Goal: Task Accomplishment & Management: Manage account settings

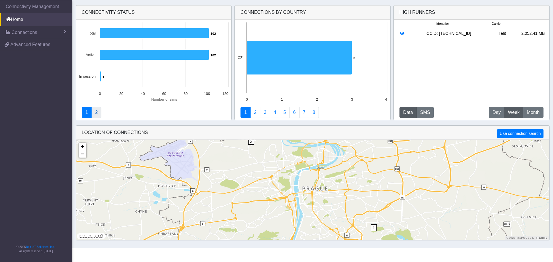
click at [97, 115] on link "2" at bounding box center [96, 112] width 10 height 11
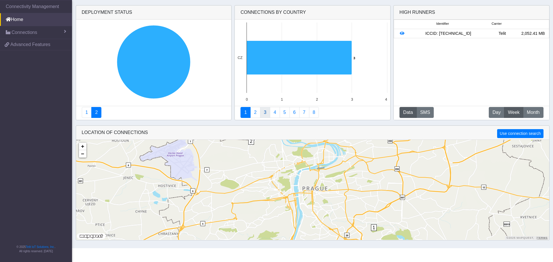
drag, startPoint x: 252, startPoint y: 112, endPoint x: 263, endPoint y: 116, distance: 12.1
click at [252, 112] on link "2" at bounding box center [255, 112] width 10 height 11
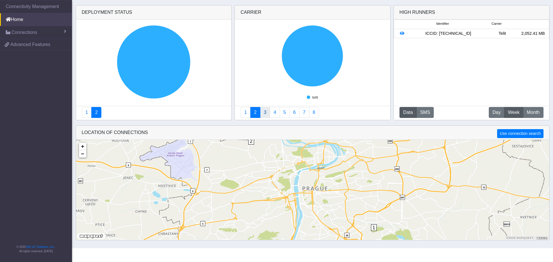
click at [265, 114] on link "3" at bounding box center [265, 112] width 10 height 11
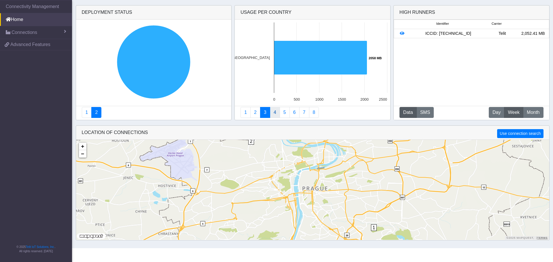
click at [273, 113] on link "4" at bounding box center [275, 112] width 10 height 11
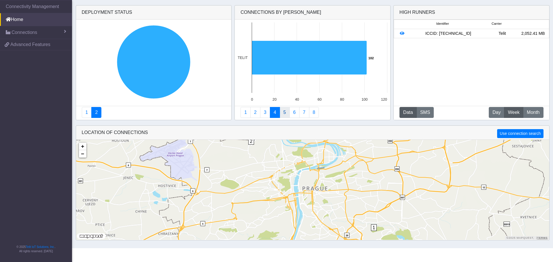
click at [286, 113] on link "5" at bounding box center [285, 112] width 10 height 11
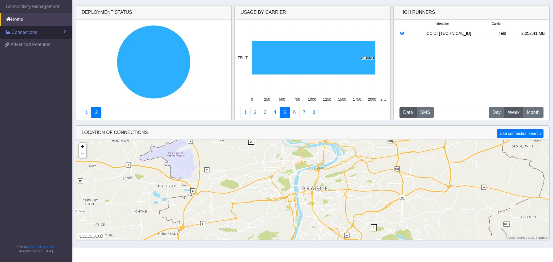
click at [25, 33] on span "Connections" at bounding box center [25, 32] width 26 height 7
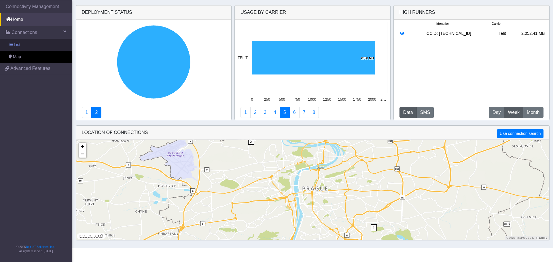
click at [21, 44] on link "List" at bounding box center [36, 45] width 72 height 12
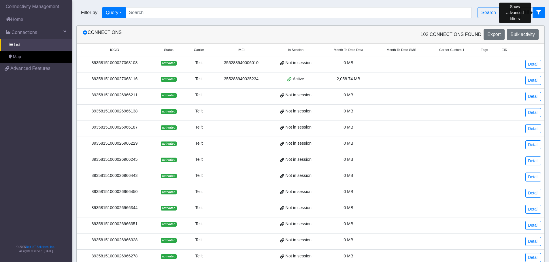
click at [542, 11] on button "fitlers menu" at bounding box center [538, 12] width 12 height 11
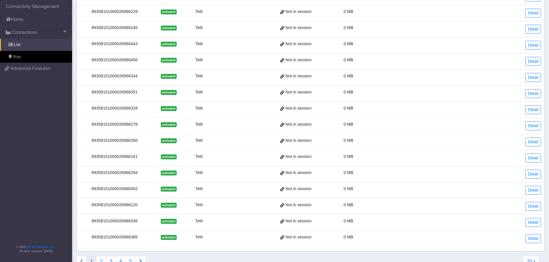
scroll to position [196, 0]
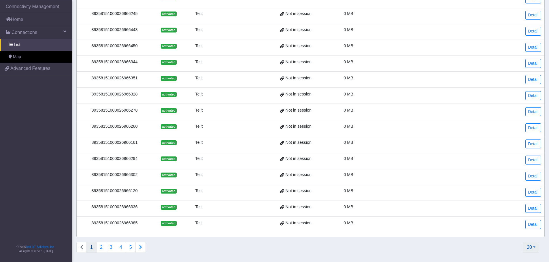
click at [536, 248] on button "20" at bounding box center [531, 247] width 16 height 11
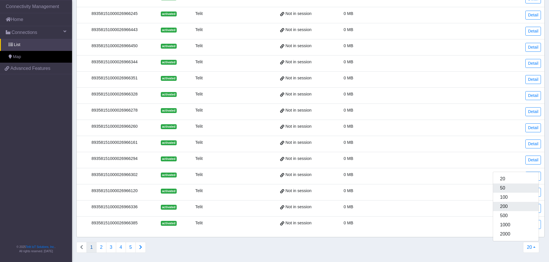
click at [520, 205] on button "200" at bounding box center [516, 206] width 46 height 9
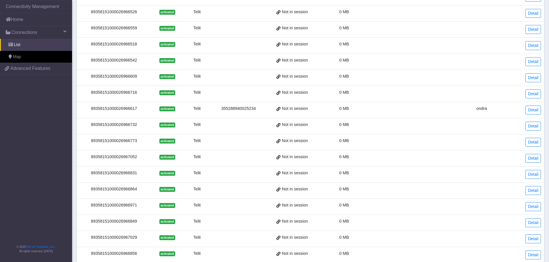
scroll to position [1095, 0]
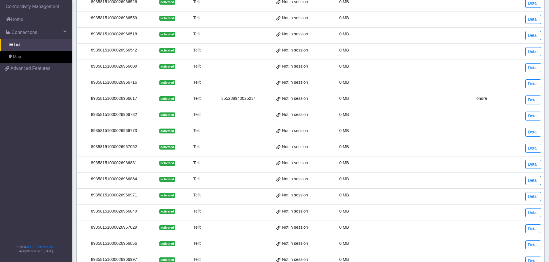
click at [114, 98] on div "89358151000026966617" at bounding box center [114, 99] width 68 height 6
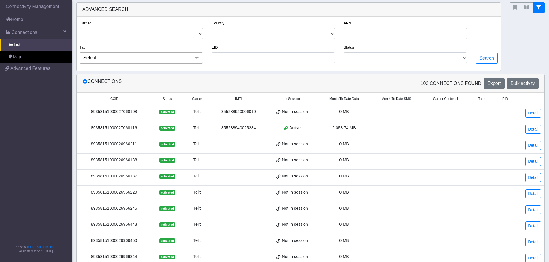
scroll to position [0, 0]
click at [532, 133] on link "Detail" at bounding box center [533, 130] width 16 height 9
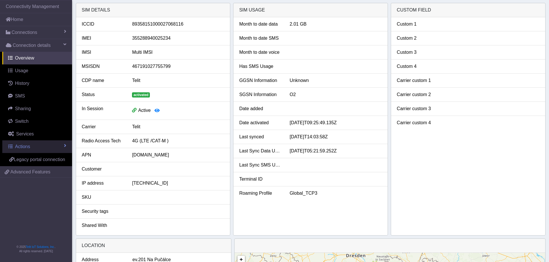
click at [30, 146] on link "Actions" at bounding box center [37, 147] width 70 height 13
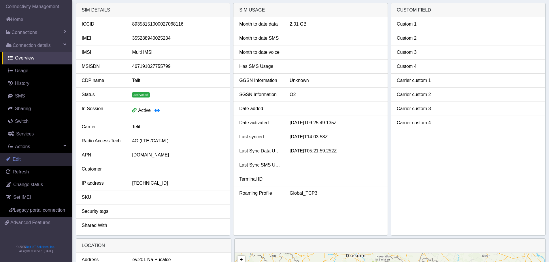
click at [26, 158] on link "Edit" at bounding box center [36, 159] width 72 height 13
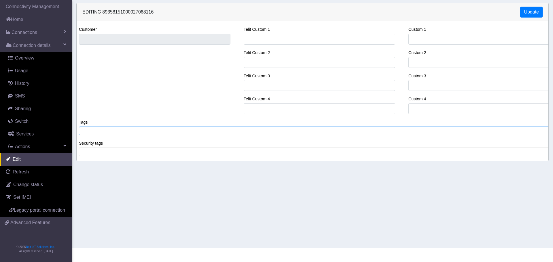
click at [136, 130] on span at bounding box center [315, 131] width 468 height 5
drag, startPoint x: 538, startPoint y: 12, endPoint x: 350, endPoint y: 12, distance: 188.1
click at [536, 12] on button "Update" at bounding box center [531, 12] width 22 height 11
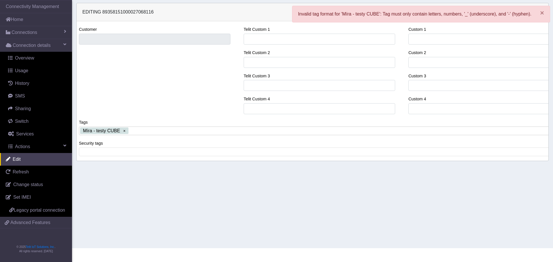
click at [97, 130] on span "Míra - testy CUBE" at bounding box center [101, 131] width 37 height 5
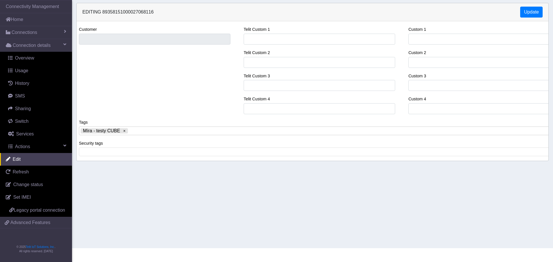
click at [151, 130] on span at bounding box center [339, 131] width 420 height 5
drag, startPoint x: 125, startPoint y: 132, endPoint x: 109, endPoint y: 133, distance: 15.9
click at [124, 132] on tag "Míra - testy CUBE" at bounding box center [104, 131] width 47 height 5
click at [101, 131] on span "Míra - testy CUBE" at bounding box center [101, 131] width 37 height 5
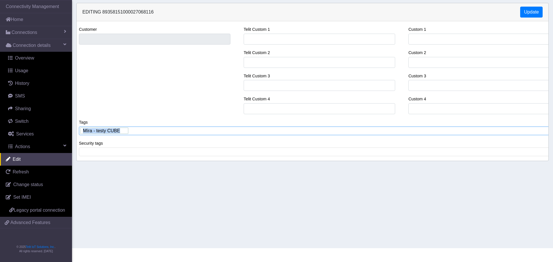
click at [101, 131] on span "Míra - testy CUBE" at bounding box center [101, 131] width 38 height 6
click at [122, 131] on x "remove tag" at bounding box center [124, 131] width 4 height 4
click at [156, 130] on span at bounding box center [315, 131] width 468 height 5
click at [522, 14] on button "Update" at bounding box center [531, 12] width 22 height 11
